Goal: Transaction & Acquisition: Book appointment/travel/reservation

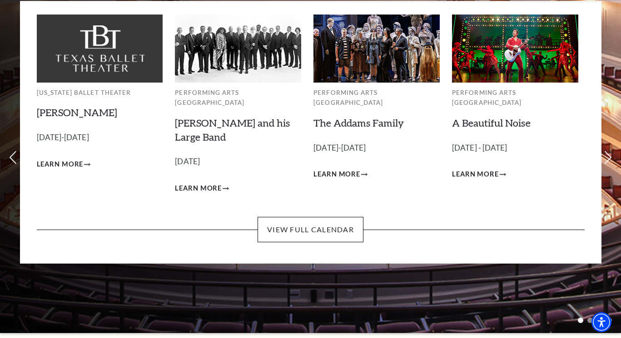
scroll to position [71, 0]
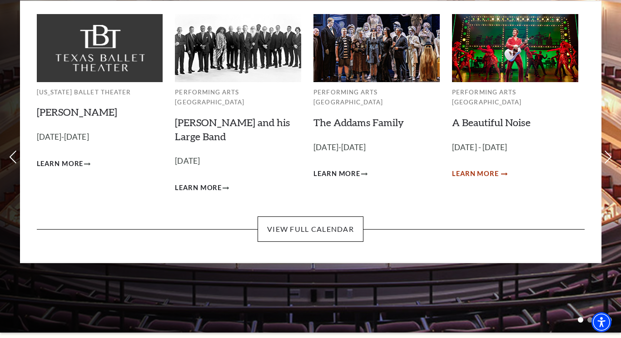
click at [485, 169] on span "Learn More" at bounding box center [475, 174] width 47 height 11
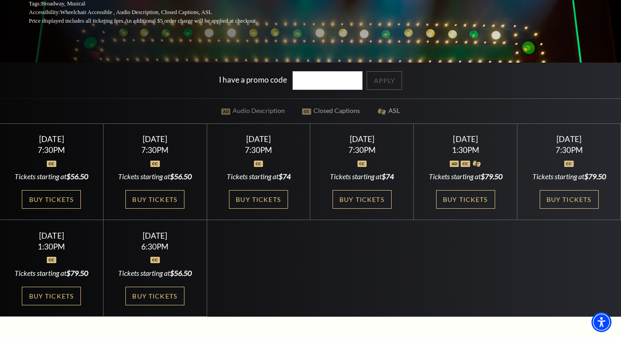
scroll to position [203, 0]
click at [67, 151] on div "7:30PM" at bounding box center [51, 150] width 81 height 8
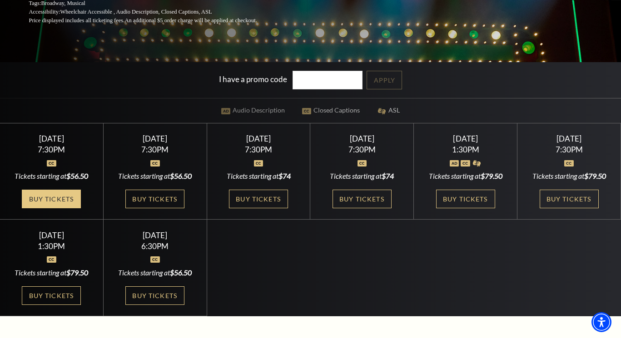
scroll to position [204, 0]
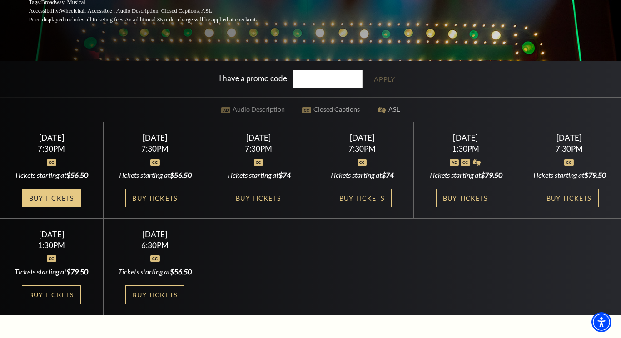
click at [46, 194] on link "Buy Tickets" at bounding box center [51, 198] width 59 height 19
click at [59, 197] on link "Buy Tickets" at bounding box center [51, 198] width 59 height 19
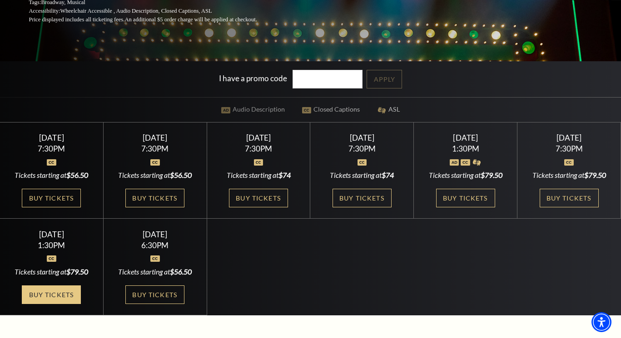
click at [49, 299] on link "Buy Tickets" at bounding box center [51, 295] width 59 height 19
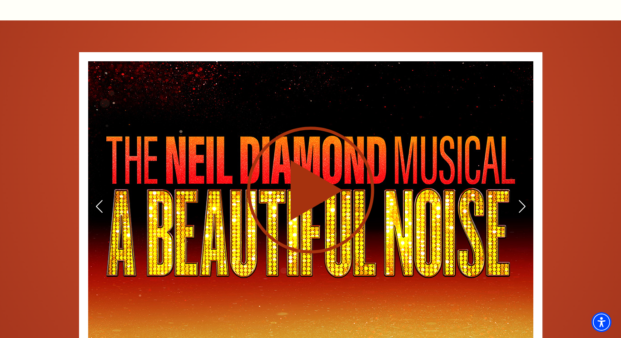
scroll to position [1342, 0]
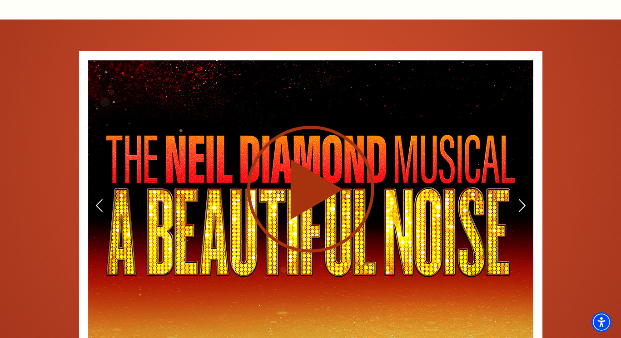
click at [308, 148] on use at bounding box center [310, 189] width 127 height 127
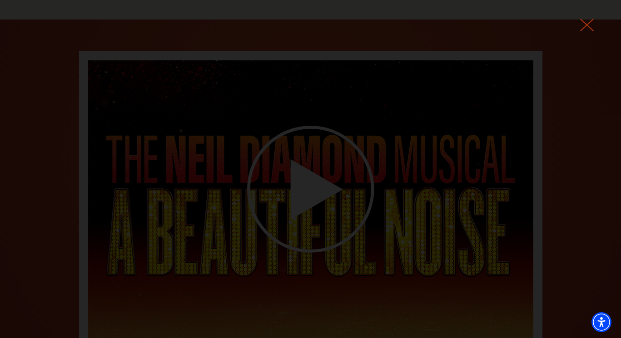
click at [584, 22] on use at bounding box center [587, 25] width 14 height 13
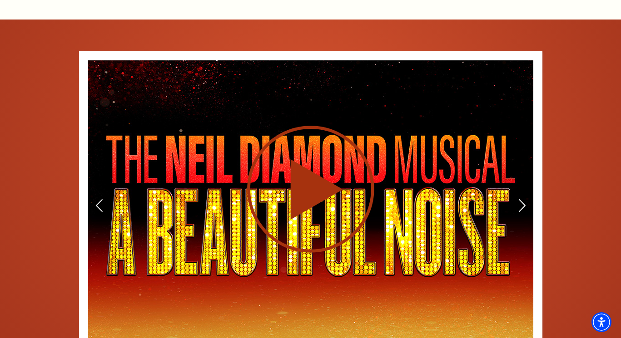
click at [303, 146] on use at bounding box center [310, 189] width 127 height 127
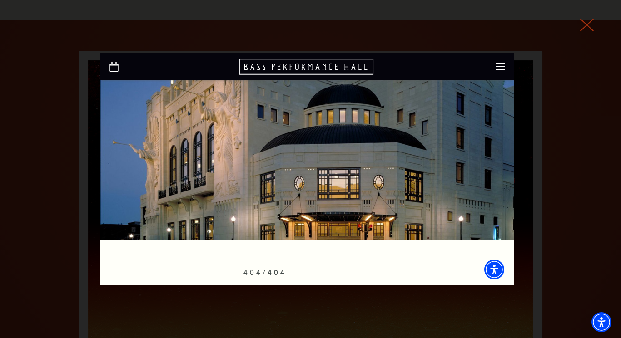
click at [587, 23] on icon at bounding box center [587, 25] width 14 height 14
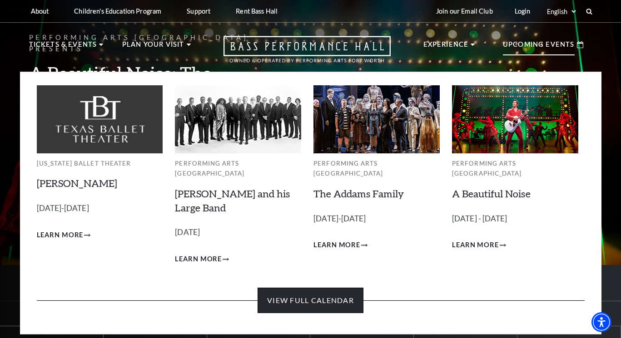
click at [289, 288] on link "View Full Calendar" at bounding box center [311, 300] width 106 height 25
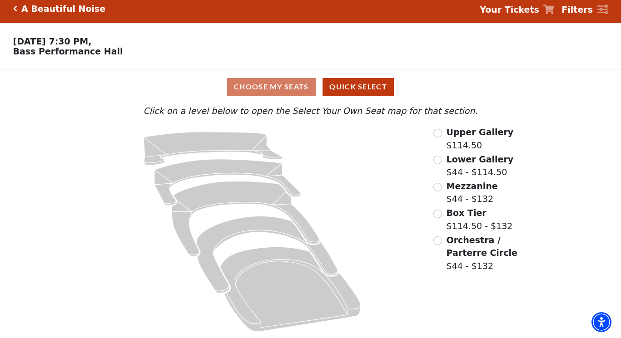
scroll to position [5, 0]
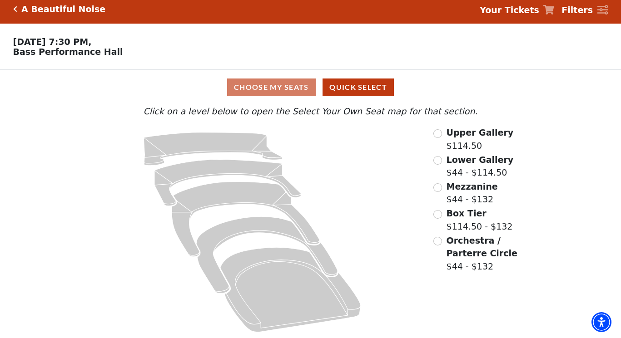
click at [438, 185] on input "Mezzanine$44 - $132\a" at bounding box center [437, 188] width 9 height 9
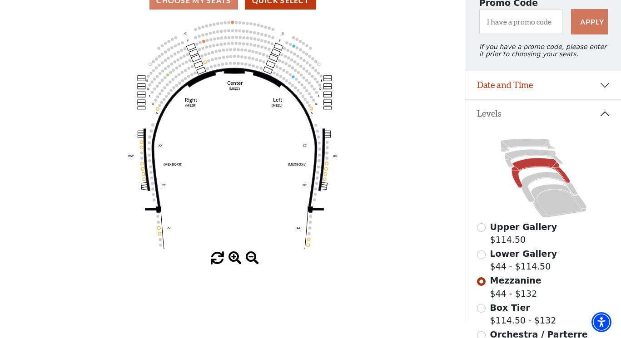
scroll to position [94, 0]
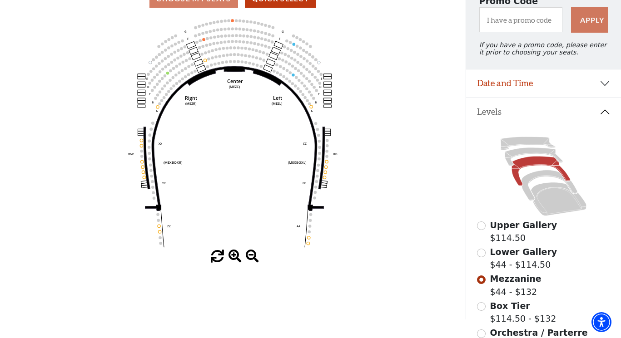
click at [481, 252] on input "Lower Gallery$44 - $114.50\a" at bounding box center [481, 253] width 9 height 9
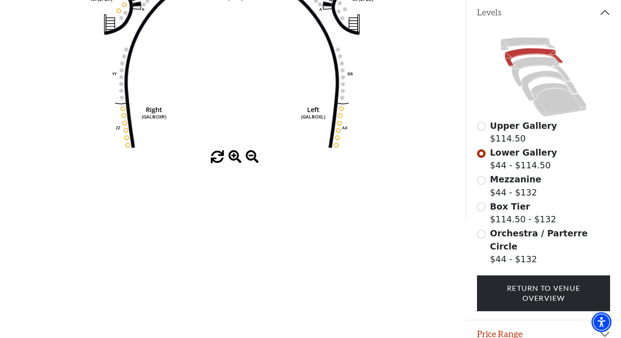
scroll to position [195, 0]
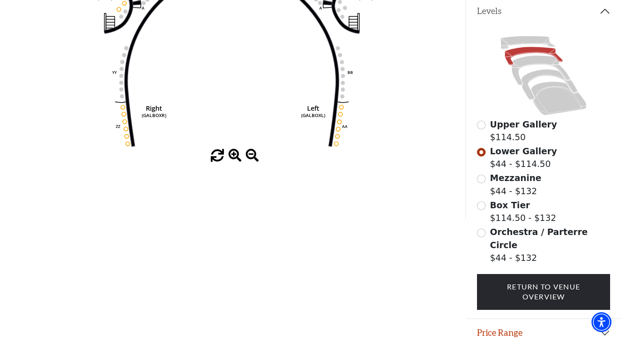
click at [482, 231] on input "Orchestra / Parterre Circle$44 - $132\a" at bounding box center [481, 233] width 9 height 9
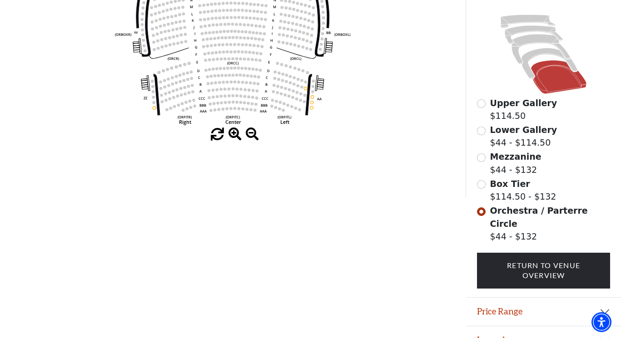
scroll to position [214, 0]
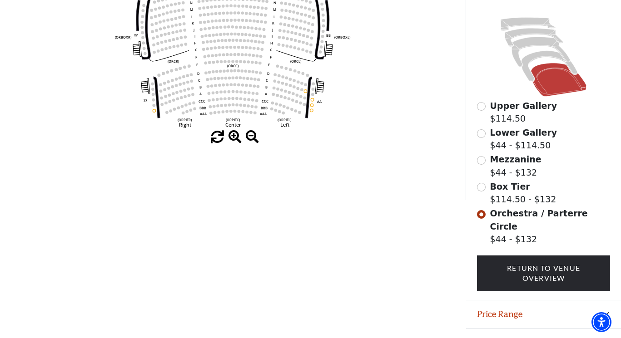
click at [480, 181] on div "Box Tier $114.50 - $132" at bounding box center [543, 193] width 133 height 26
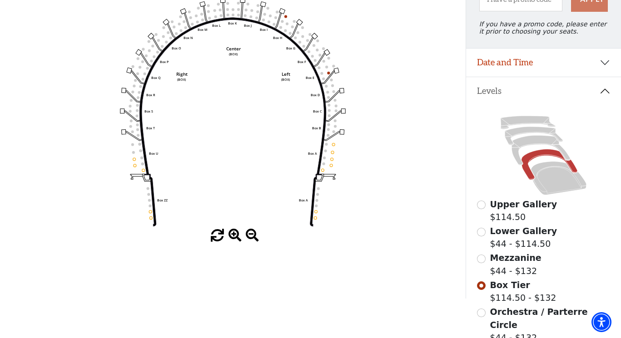
scroll to position [117, 0]
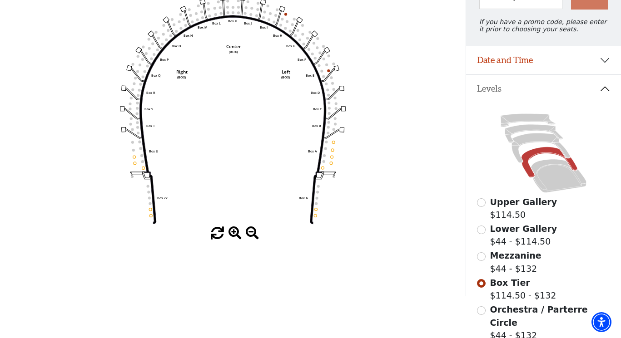
click at [332, 155] on use "Seat Selected" at bounding box center [331, 156] width 3 height 3
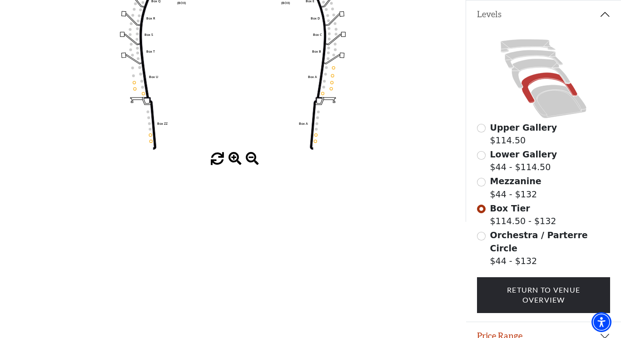
scroll to position [192, 0]
click at [482, 235] on input "Orchestra / Parterre Circle$44 - $132\a" at bounding box center [481, 236] width 9 height 9
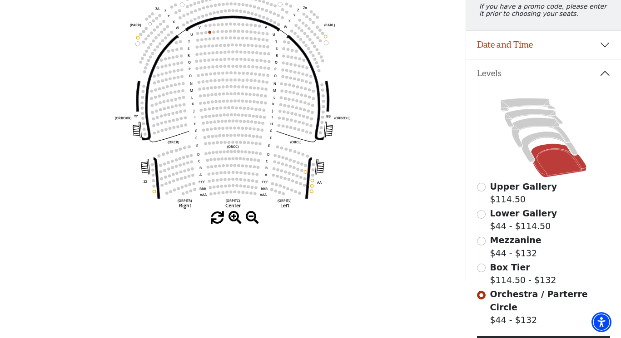
scroll to position [133, 0]
click at [481, 265] on input "Box Tier$114.50 - $132\a" at bounding box center [481, 268] width 9 height 9
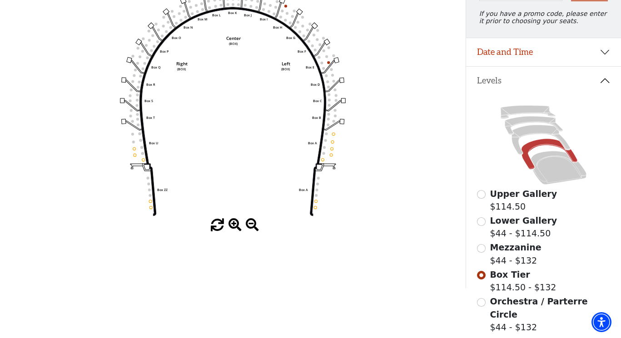
scroll to position [126, 0]
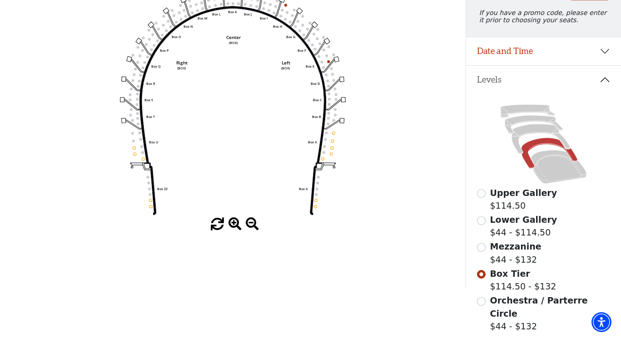
click at [482, 246] on input "Mezzanine$44 - $132\a" at bounding box center [481, 248] width 9 height 9
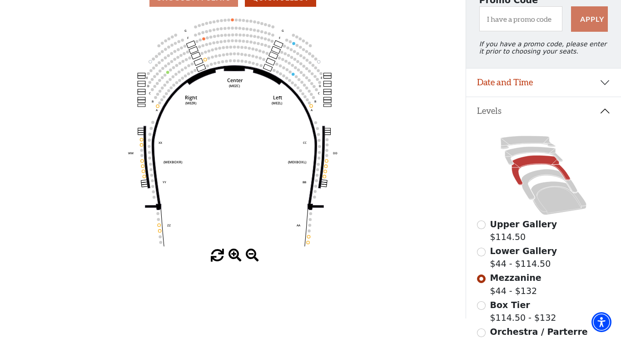
scroll to position [97, 0]
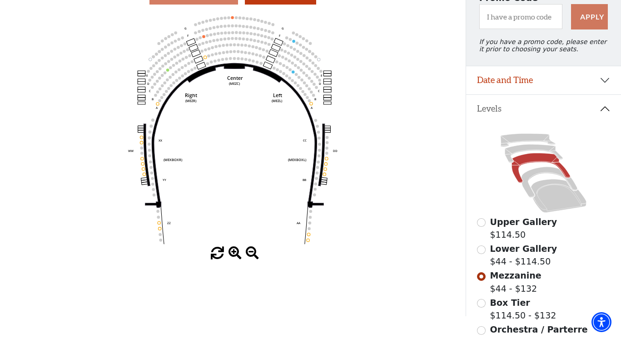
click at [482, 249] on input "Lower Gallery$44 - $114.50\a" at bounding box center [481, 250] width 9 height 9
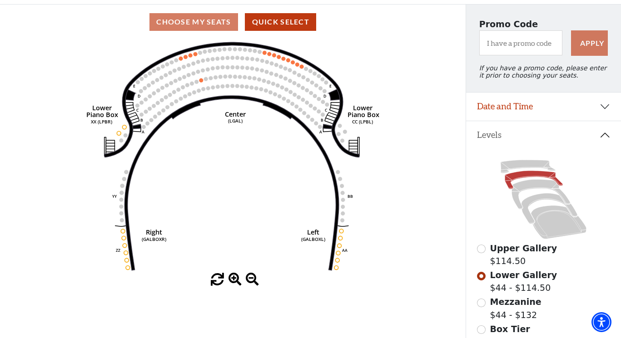
scroll to position [72, 0]
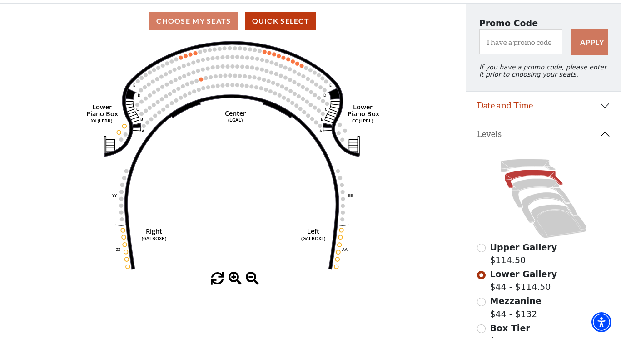
click at [482, 249] on input "Upper Gallery$114.50\a" at bounding box center [481, 248] width 9 height 9
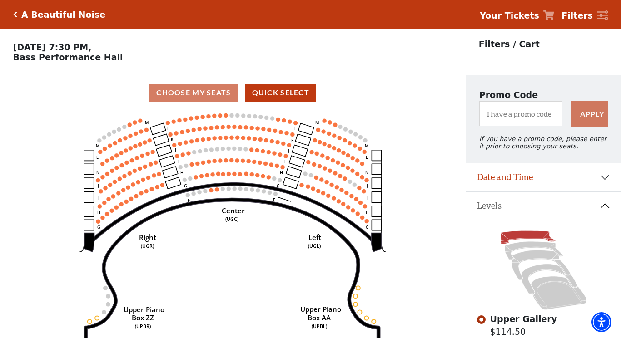
scroll to position [42, 0]
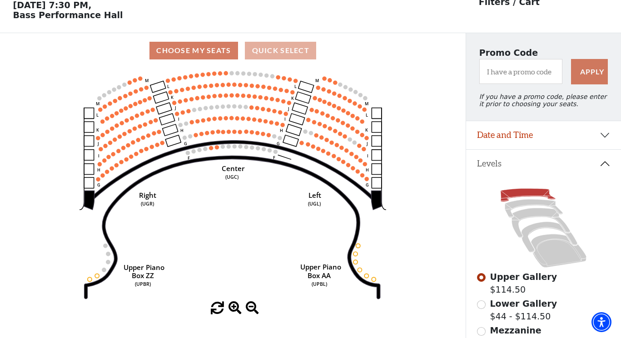
click at [284, 54] on button "Quick Select" at bounding box center [280, 51] width 71 height 18
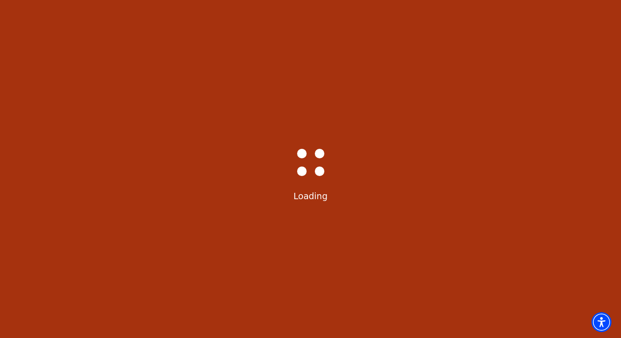
scroll to position [0, 0]
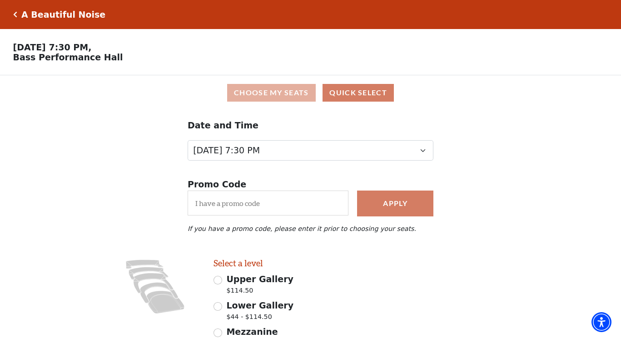
click at [254, 94] on button "Choose My Seats" at bounding box center [271, 93] width 89 height 18
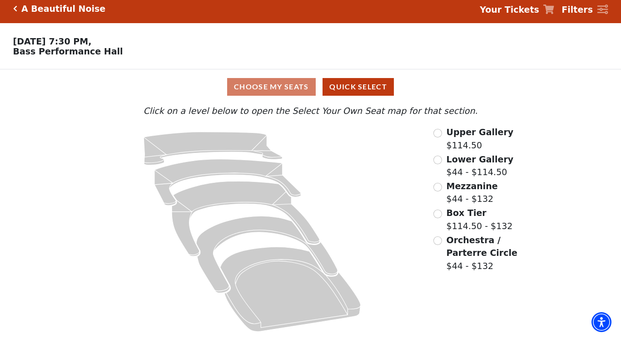
scroll to position [5, 0]
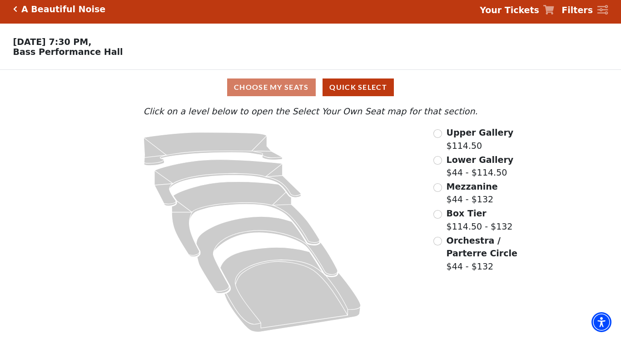
click at [439, 239] on input "Orchestra / Parterre Circle$44 - $132\a" at bounding box center [437, 241] width 9 height 9
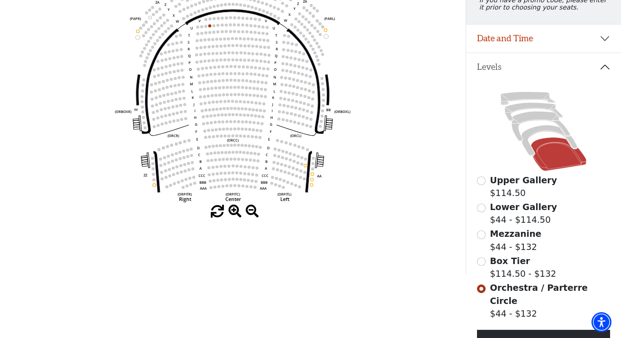
scroll to position [137, 0]
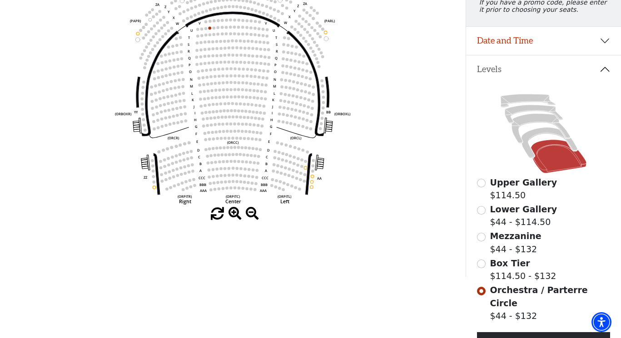
click at [482, 263] on input "Box Tier$114.50 - $132\a" at bounding box center [481, 264] width 9 height 9
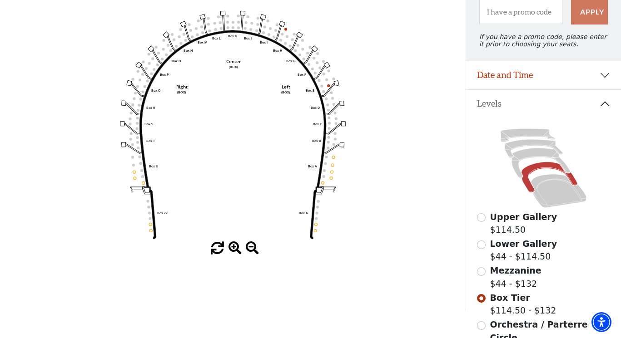
scroll to position [104, 0]
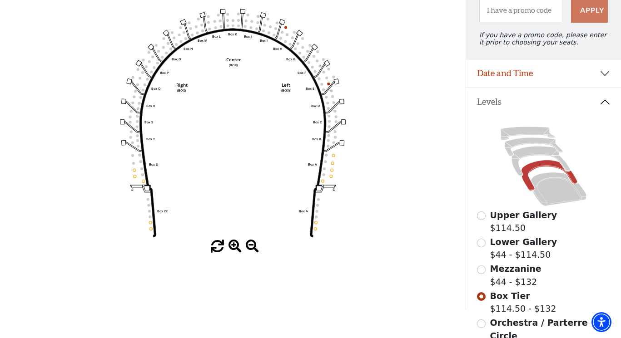
click at [481, 268] on input "Mezzanine$44 - $132\a" at bounding box center [481, 270] width 9 height 9
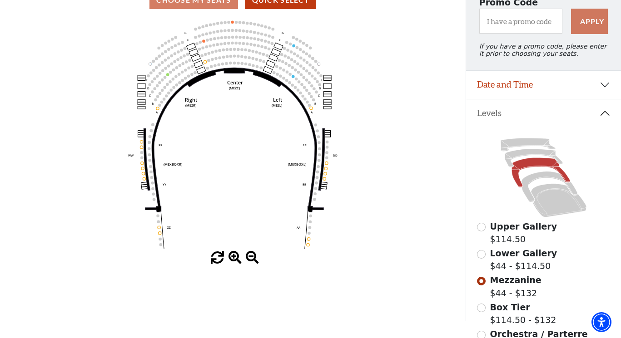
scroll to position [94, 0]
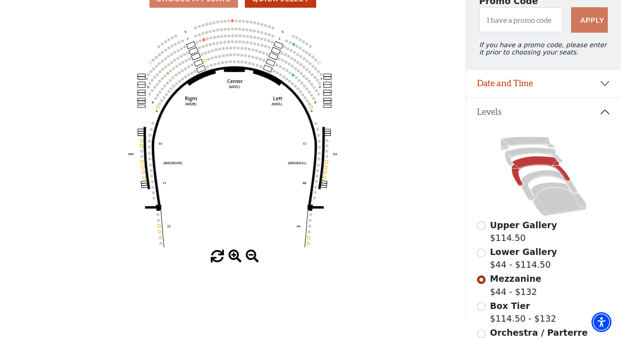
click at [481, 306] on input "Box Tier$114.50 - $132\a" at bounding box center [481, 307] width 9 height 9
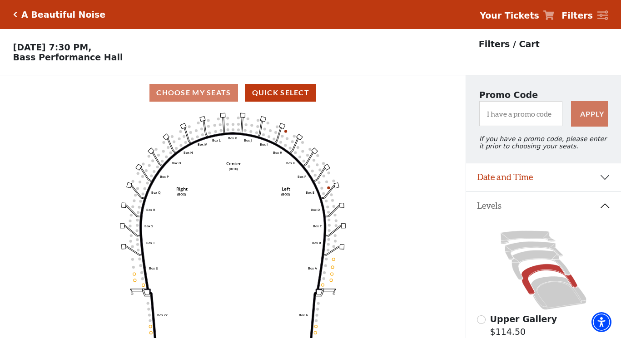
scroll to position [42, 0]
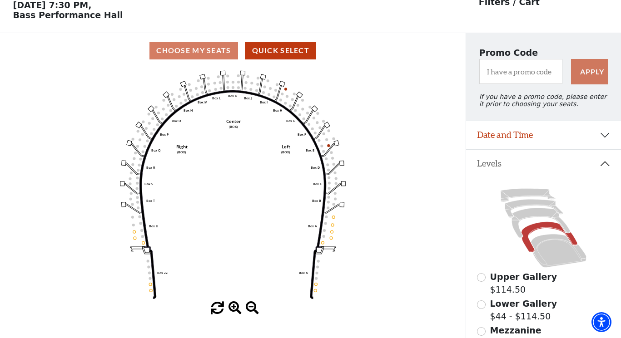
click at [150, 289] on icon "Left (BOX) Right (BOX) Center (BOX) Box ZZ Box U Box T Box S Box R Box Q Box P …" at bounding box center [232, 185] width 419 height 234
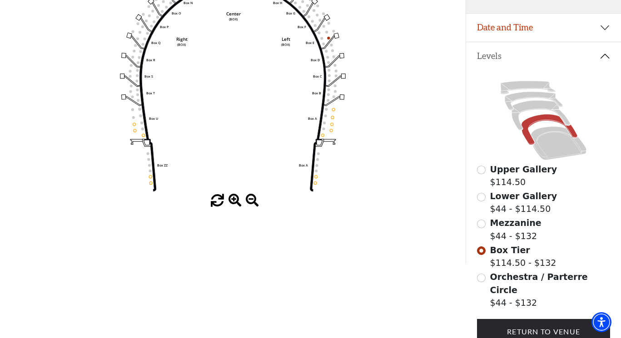
scroll to position [154, 0]
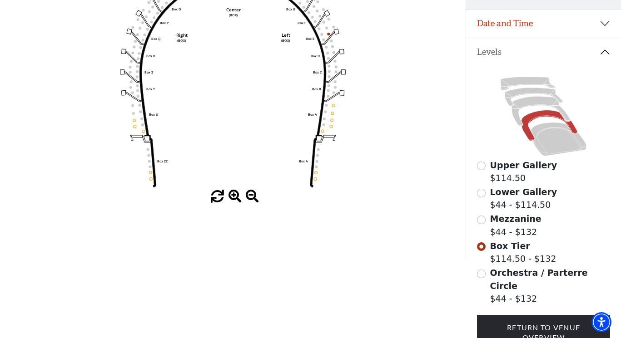
click at [482, 220] on input "Mezzanine$44 - $132\a" at bounding box center [481, 220] width 9 height 9
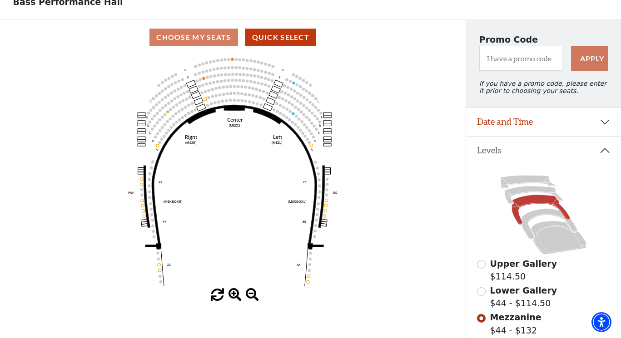
scroll to position [59, 0]
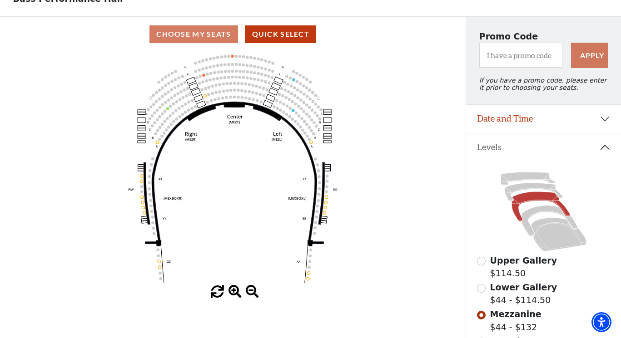
click at [480, 288] on input "Lower Gallery$44 - $114.50\a" at bounding box center [481, 288] width 9 height 9
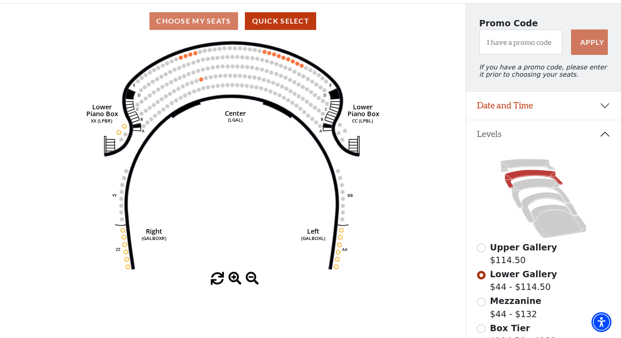
scroll to position [72, 0]
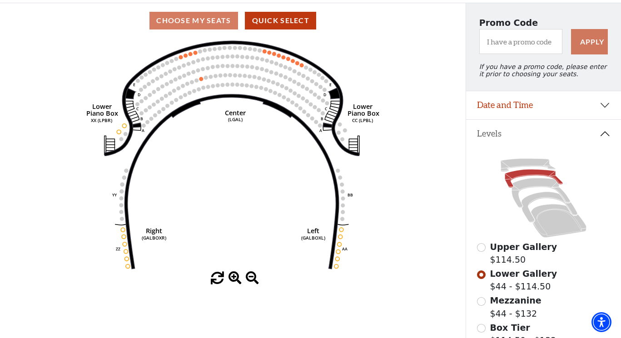
click at [482, 246] on input "Upper Gallery$114.50\a" at bounding box center [481, 248] width 9 height 9
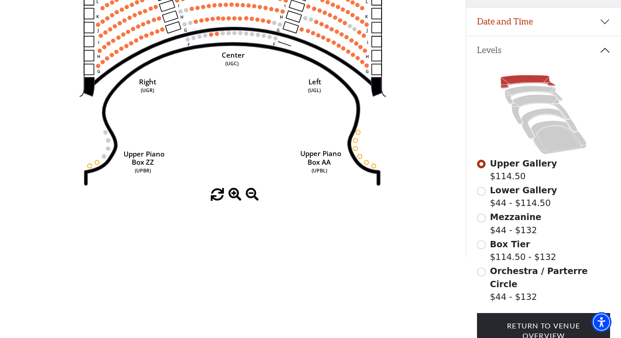
scroll to position [158, 0]
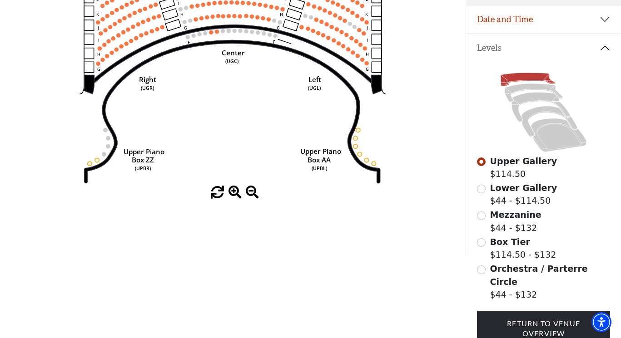
click at [482, 270] on input "Orchestra / Parterre Circle$44 - $132\a" at bounding box center [481, 270] width 9 height 9
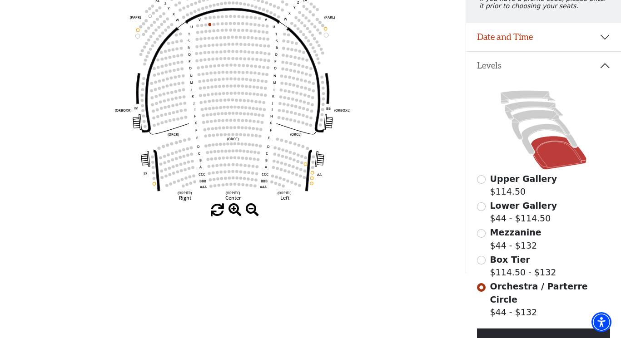
scroll to position [142, 0]
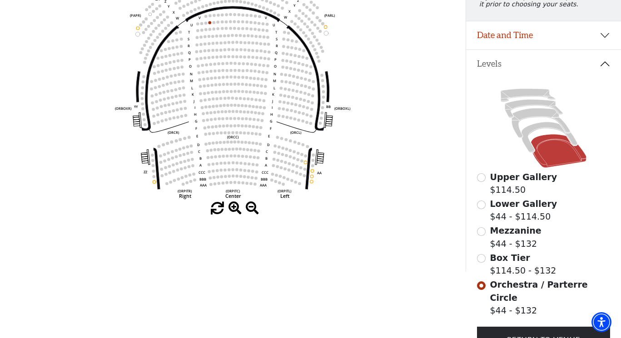
click at [481, 260] on input "Box Tier$114.50 - $132\a" at bounding box center [481, 258] width 9 height 9
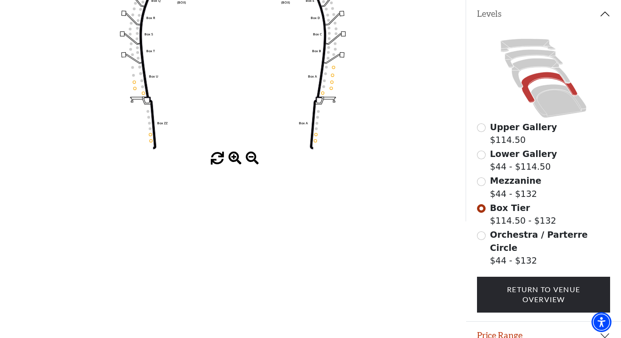
scroll to position [190, 0]
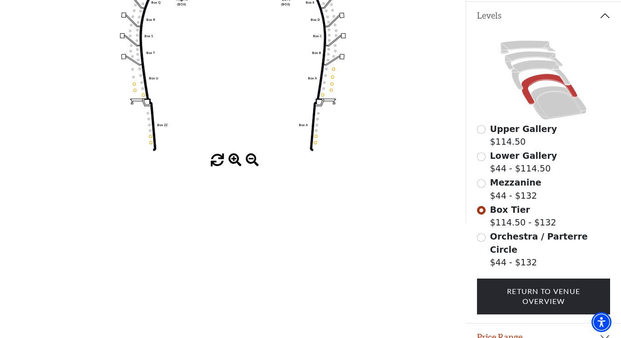
click at [483, 235] on input "Orchestra / Parterre Circle$44 - $132\a" at bounding box center [481, 238] width 9 height 9
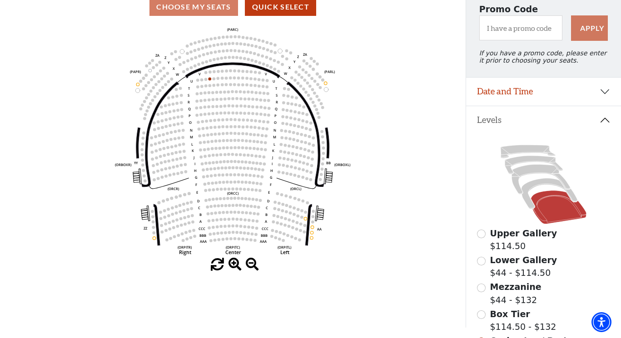
scroll to position [88, 0]
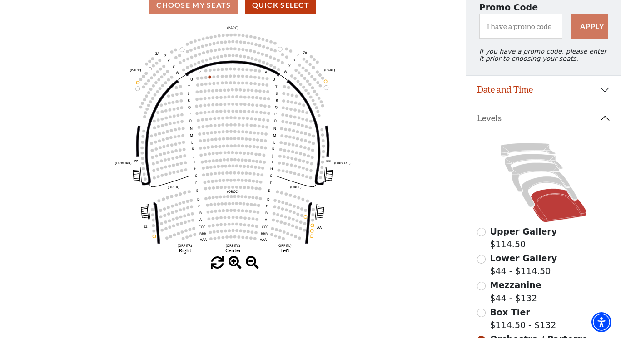
click at [483, 313] on input "Box Tier$114.50 - $132\a" at bounding box center [481, 313] width 9 height 9
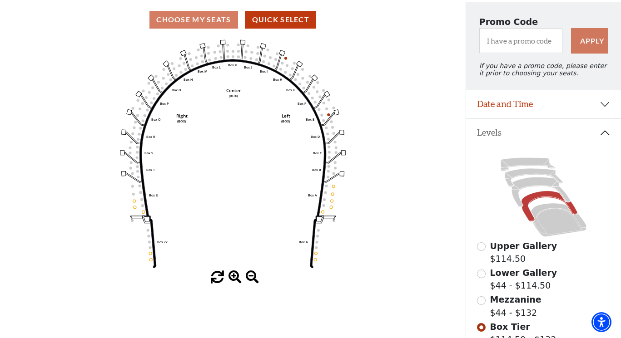
scroll to position [74, 0]
click at [482, 298] on input "Mezzanine$44 - $132\a" at bounding box center [481, 300] width 9 height 9
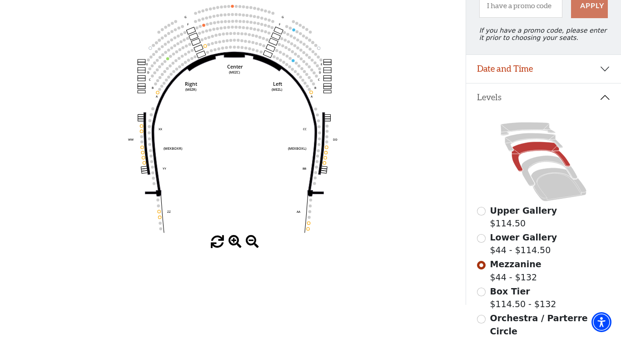
scroll to position [109, 0]
click at [482, 238] on input "Lower Gallery$44 - $114.50\a" at bounding box center [481, 238] width 9 height 9
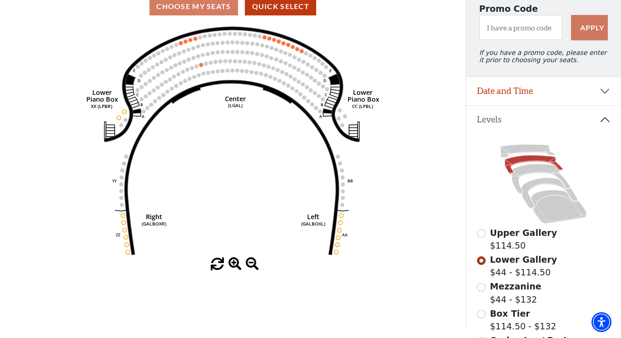
scroll to position [83, 0]
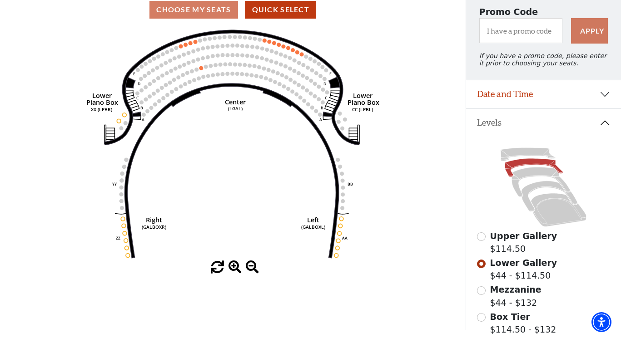
click at [481, 235] on input "Upper Gallery$114.50\a" at bounding box center [481, 237] width 9 height 9
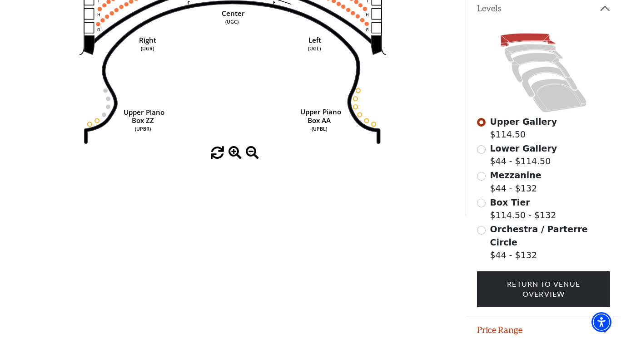
scroll to position [199, 0]
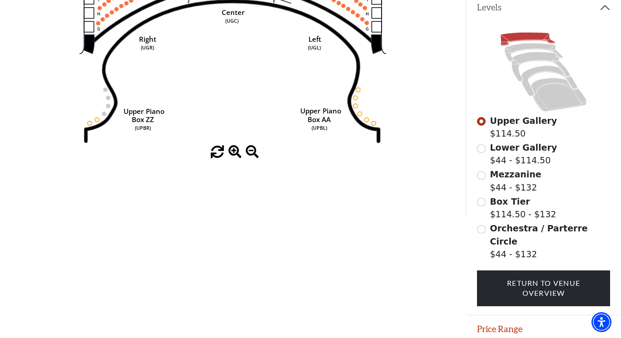
click at [482, 173] on input "Mezzanine$44 - $132\a" at bounding box center [481, 175] width 9 height 9
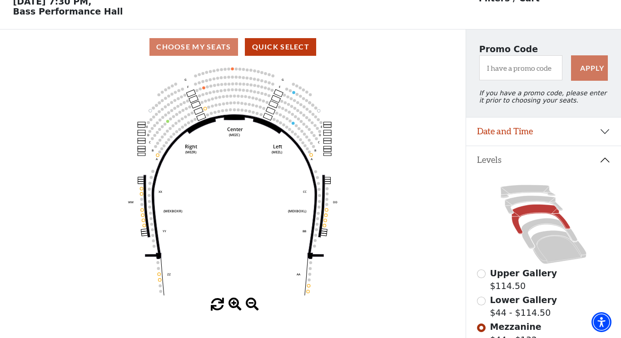
scroll to position [51, 0]
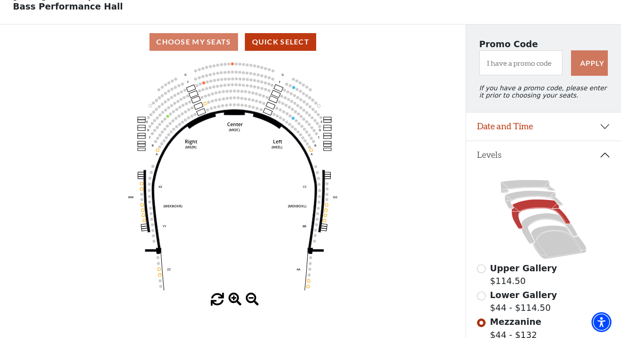
click at [604, 125] on button "Date and Time" at bounding box center [543, 127] width 155 height 28
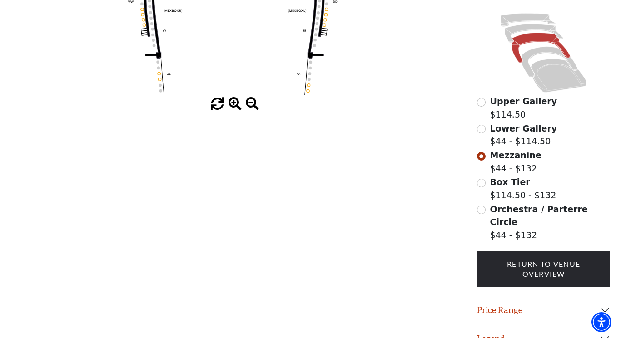
scroll to position [246, 0]
click at [600, 318] on img "Accessibility Menu" at bounding box center [602, 323] width 22 height 22
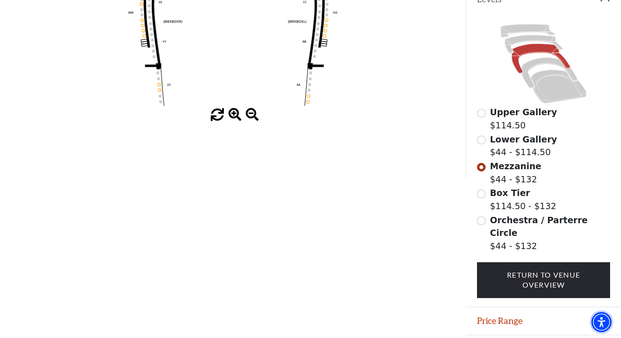
scroll to position [238, 0]
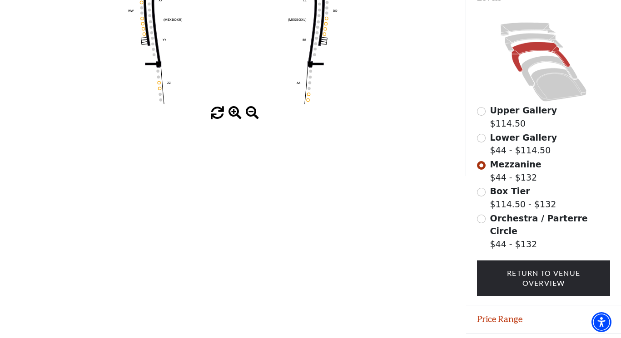
click at [482, 191] on input "Box Tier$114.50 - $132\a" at bounding box center [481, 192] width 9 height 9
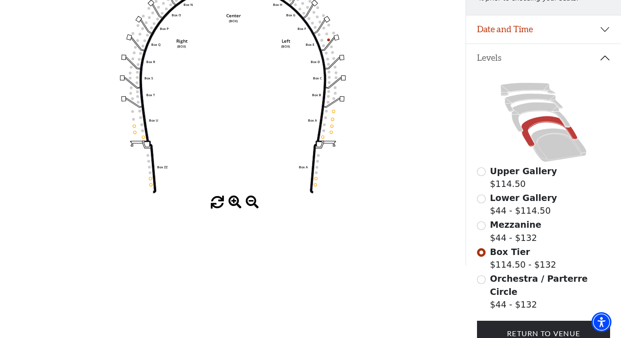
scroll to position [150, 0]
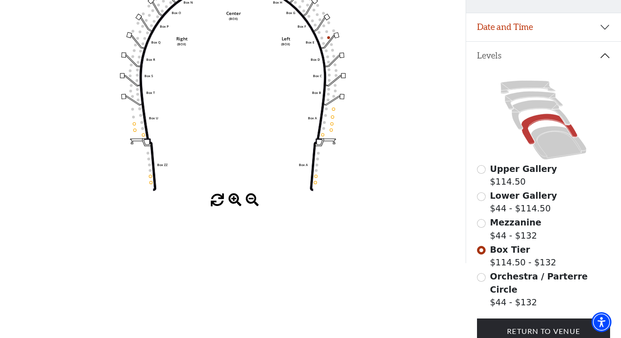
click at [482, 224] on input "Mezzanine$44 - $132\a" at bounding box center [481, 223] width 9 height 9
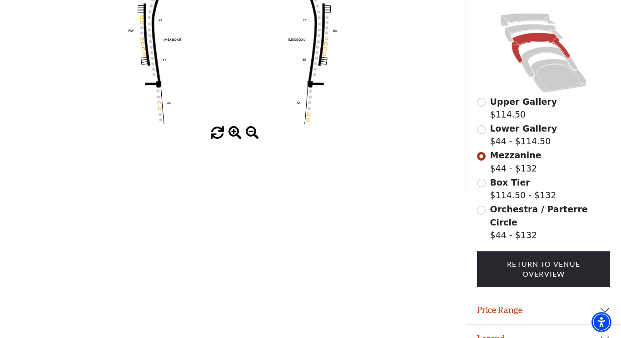
scroll to position [217, 0]
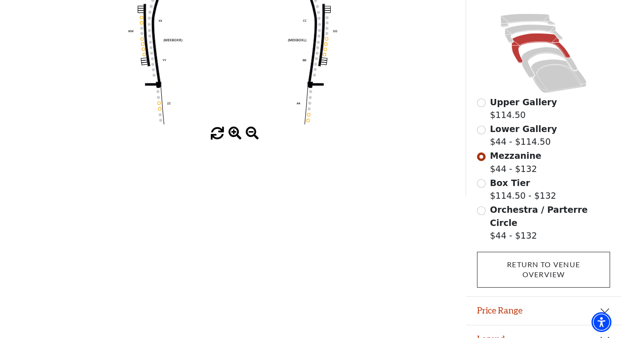
click at [559, 252] on link "Return To Venue Overview" at bounding box center [543, 270] width 133 height 36
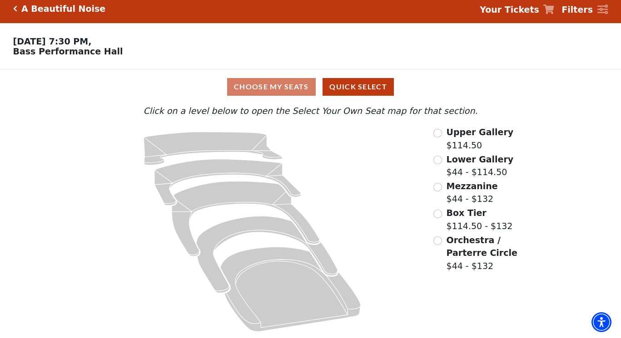
scroll to position [5, 0]
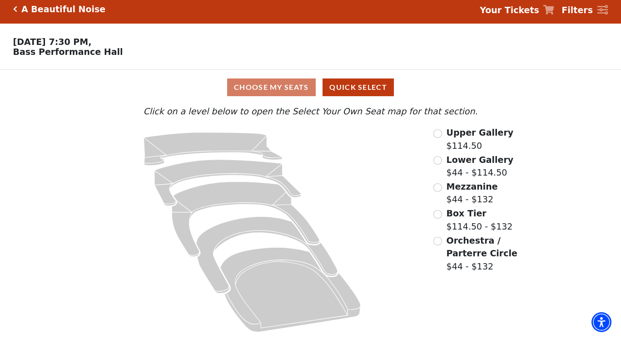
click at [282, 89] on div "Choose My Seats Quick Select" at bounding box center [311, 88] width 466 height 18
click at [358, 91] on button "Quick Select" at bounding box center [358, 88] width 71 height 18
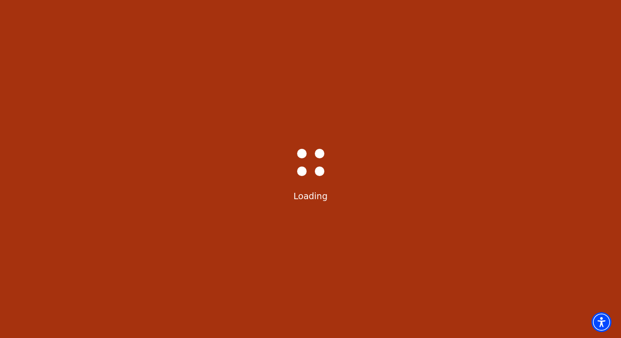
scroll to position [5, 0]
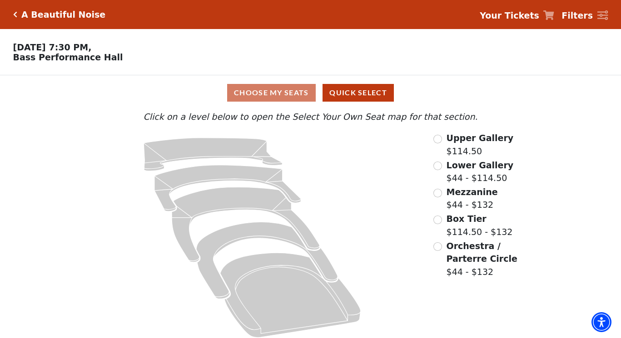
click at [439, 190] on input "Mezzanine$44 - $132\a" at bounding box center [437, 193] width 9 height 9
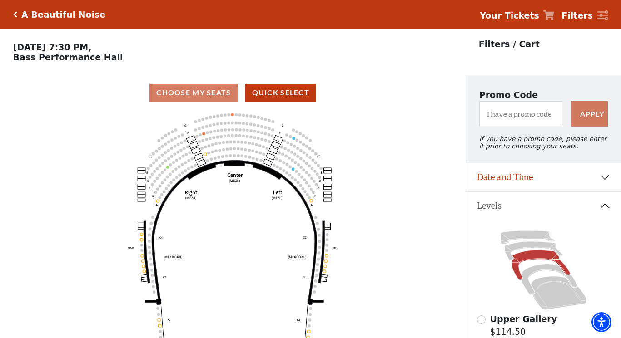
click at [55, 11] on h5 "A Beautiful Noise" at bounding box center [63, 15] width 84 height 10
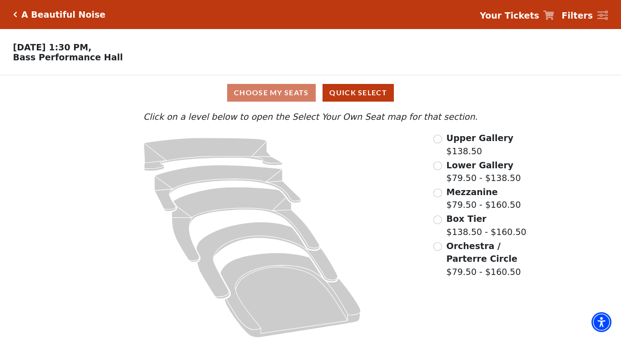
click at [437, 190] on input "Mezzanine$79.50 - $160.50\a" at bounding box center [437, 193] width 9 height 9
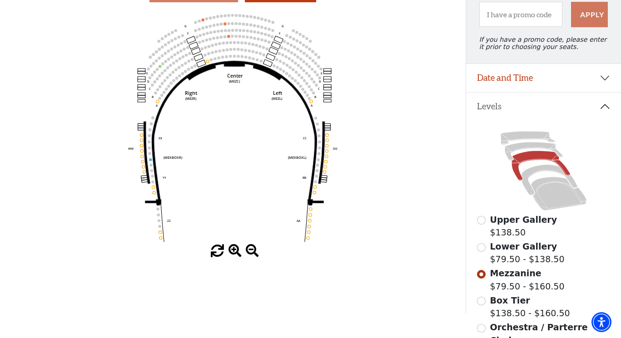
scroll to position [101, 0]
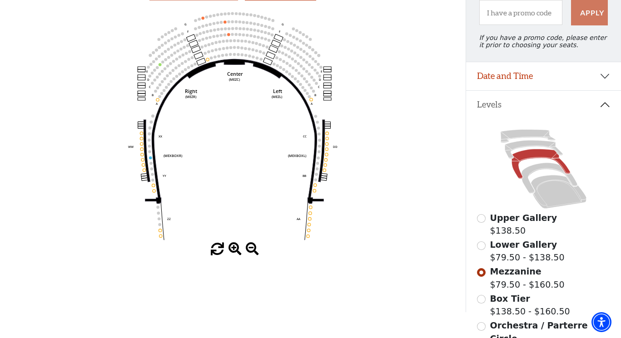
click at [480, 325] on input "Orchestra / Parterre Circle$79.50 - $160.50\a" at bounding box center [481, 327] width 9 height 9
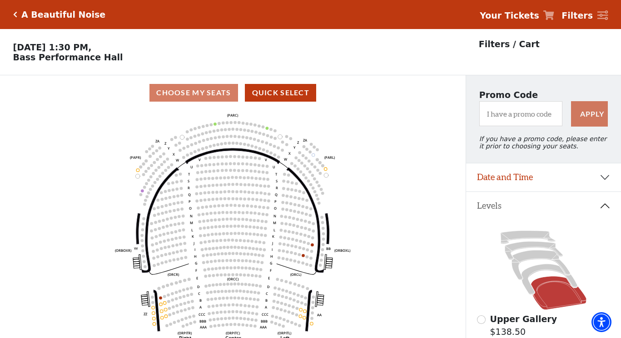
scroll to position [42, 0]
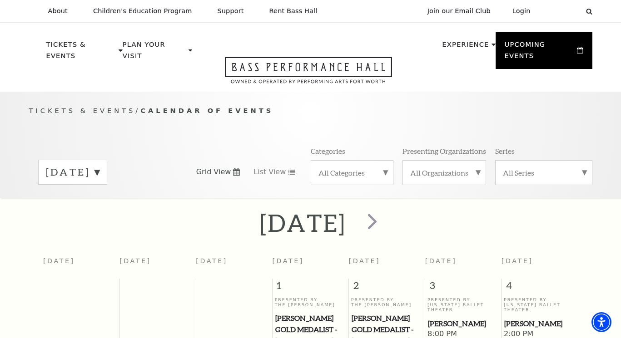
scroll to position [4, 0]
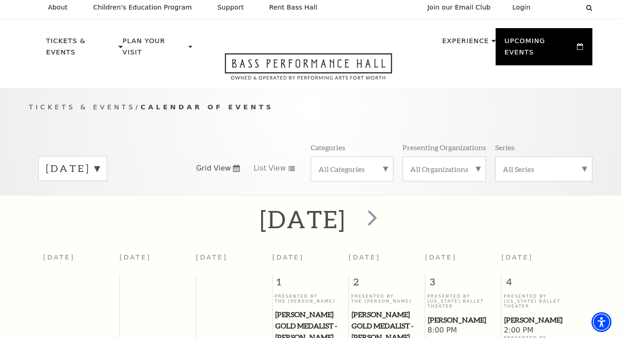
click at [99, 162] on label "[DATE]" at bounding box center [73, 169] width 54 height 14
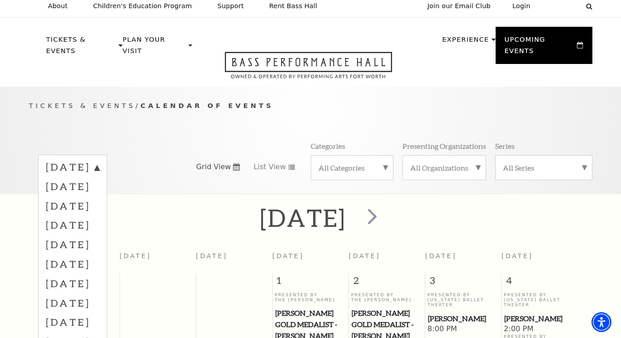
scroll to position [6, 0]
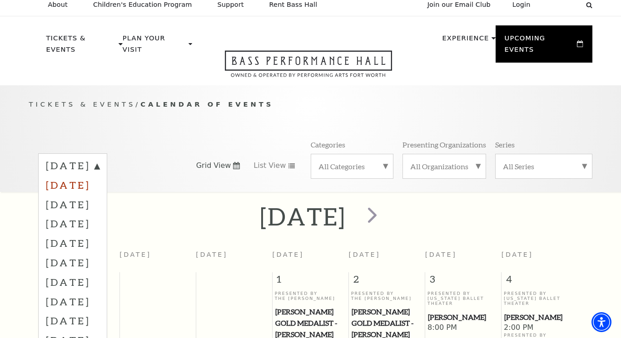
click at [99, 175] on label "[DATE]" at bounding box center [73, 185] width 54 height 20
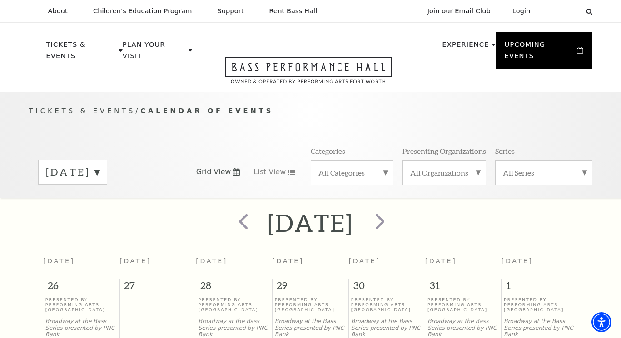
scroll to position [0, 0]
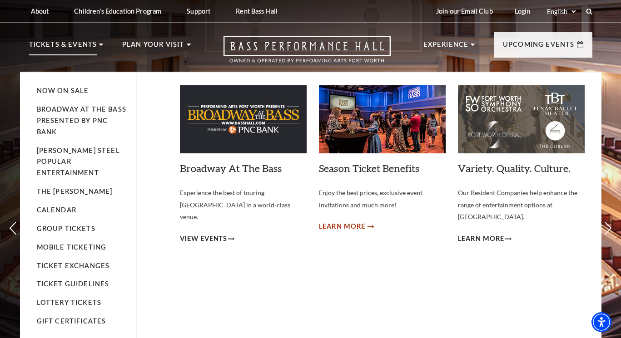
click at [340, 223] on span "Learn More" at bounding box center [342, 226] width 47 height 11
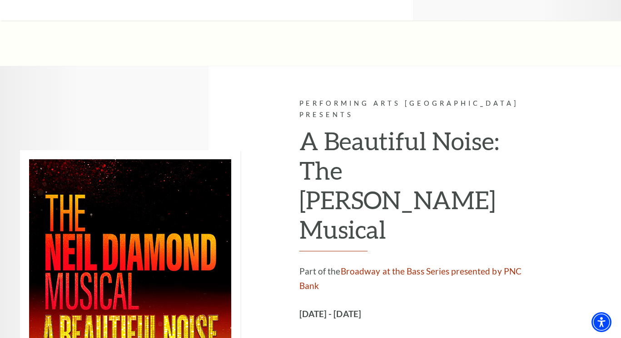
scroll to position [1347, 0]
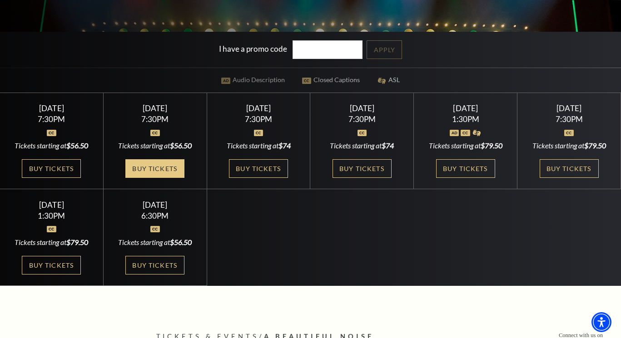
scroll to position [234, 0]
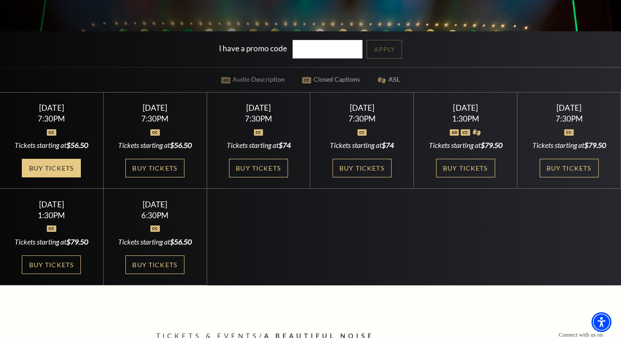
click at [46, 168] on link "Buy Tickets" at bounding box center [51, 168] width 59 height 19
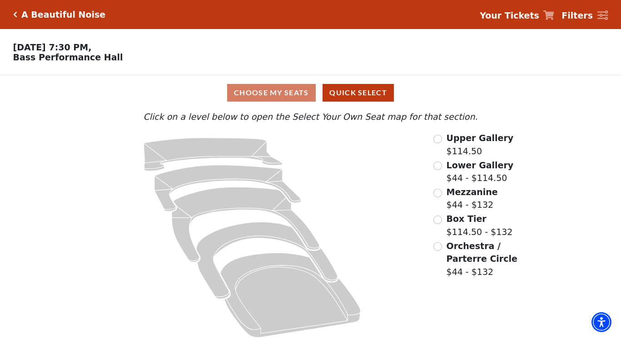
click at [439, 191] on input "Mezzanine$44 - $132\a" at bounding box center [437, 193] width 9 height 9
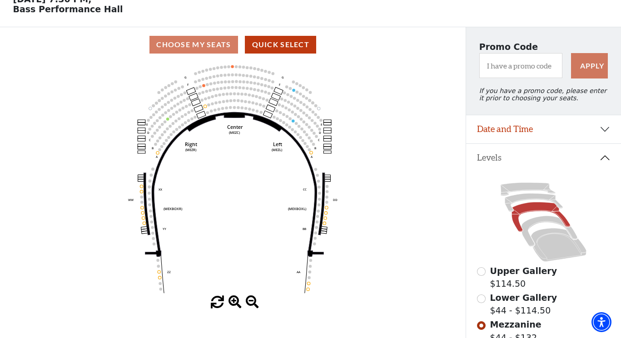
scroll to position [50, 0]
